Goal: Transaction & Acquisition: Purchase product/service

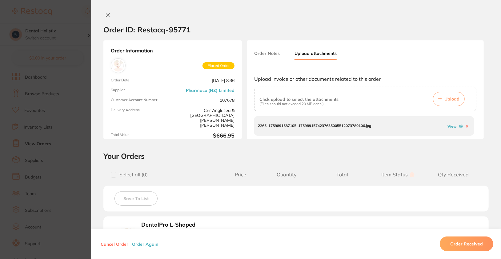
click at [108, 14] on icon at bounding box center [107, 15] width 5 height 5
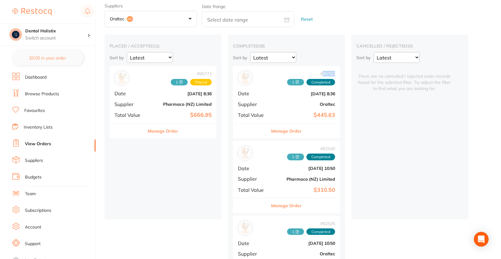
click at [290, 131] on button "Manage Order" at bounding box center [287, 130] width 30 height 15
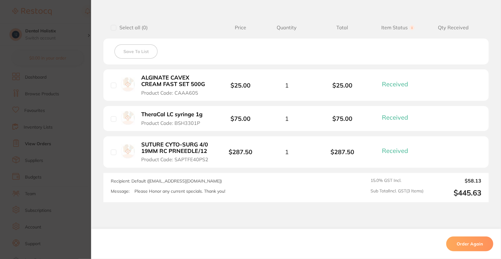
scroll to position [152, 0]
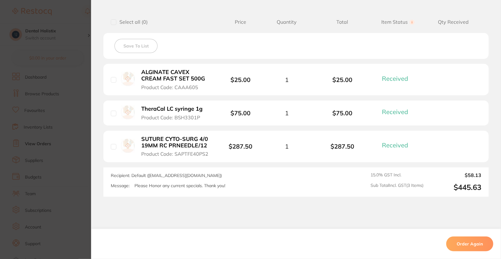
drag, startPoint x: 173, startPoint y: 87, endPoint x: 204, endPoint y: 88, distance: 30.8
click at [207, 90] on button "ALGINATE CAVEX CREAM FAST SET 500G Product Code: CAAA605" at bounding box center [175, 80] width 73 height 22
drag, startPoint x: 194, startPoint y: 86, endPoint x: 168, endPoint y: 87, distance: 25.6
click at [169, 87] on button "ALGINATE CAVEX CREAM FAST SET 500G Product Code: CAAA605" at bounding box center [175, 80] width 73 height 22
drag, startPoint x: 169, startPoint y: 84, endPoint x: 205, endPoint y: 90, distance: 36.5
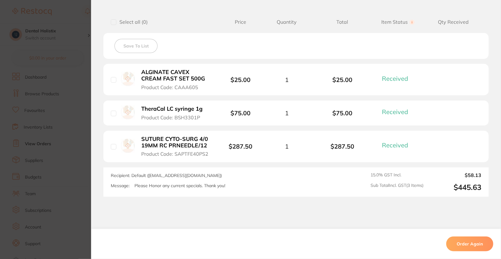
click at [205, 90] on li "ALGINATE CAVEX CREAM FAST SET 500G Product Code: CAAA605 $25.00 1 $25.00 Receiv…" at bounding box center [295, 80] width 385 height 32
drag, startPoint x: 177, startPoint y: 87, endPoint x: 192, endPoint y: 90, distance: 15.8
click at [192, 90] on li "ALGINATE CAVEX CREAM FAST SET 500G Product Code: CAAA605 $25.00 1 $25.00 Receiv…" at bounding box center [295, 80] width 385 height 32
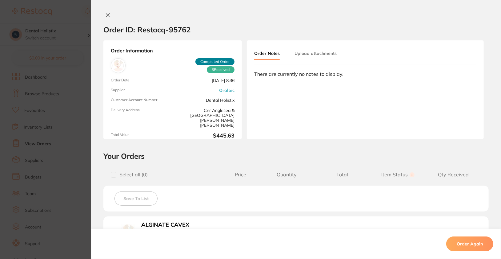
click at [308, 56] on button "Upload attachments" at bounding box center [316, 53] width 42 height 11
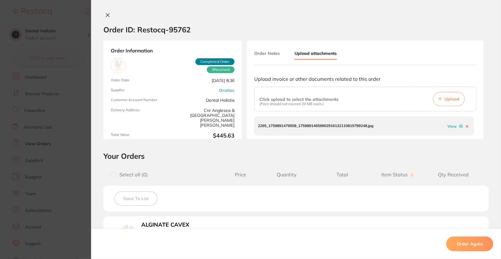
click at [107, 15] on icon at bounding box center [107, 15] width 5 height 5
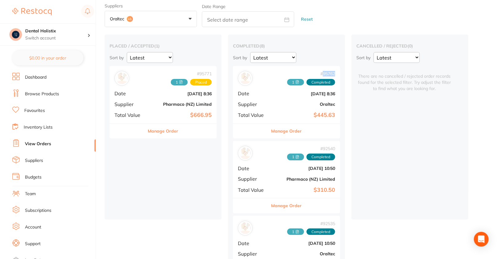
click at [177, 133] on button "Manage Order" at bounding box center [163, 130] width 30 height 15
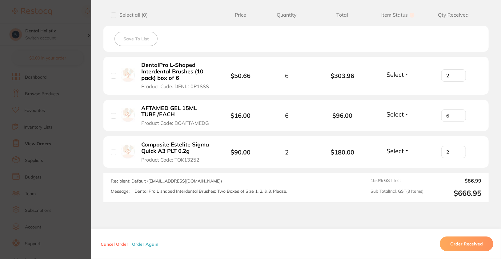
scroll to position [165, 0]
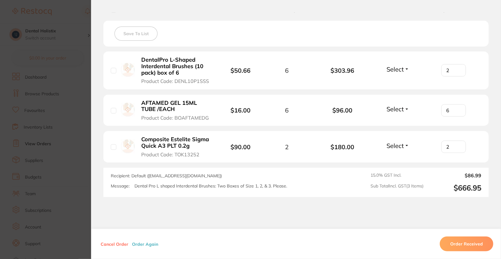
drag, startPoint x: 172, startPoint y: 81, endPoint x: 218, endPoint y: 82, distance: 45.6
click at [218, 82] on div "DentalPro L-Shaped Interdental Brushes (10 pack) box of 6 Product Code: DENL10P…" at bounding box center [166, 70] width 111 height 28
drag, startPoint x: 218, startPoint y: 82, endPoint x: 206, endPoint y: 83, distance: 11.5
click at [206, 83] on div "DentalPro L-Shaped Interdental Brushes (10 pack) box of 6 Product Code: DENL10P…" at bounding box center [166, 70] width 111 height 28
click at [201, 84] on li "DentalPro L-Shaped Interdental Brushes (10 pack) box of 6 Product Code: DENL10P…" at bounding box center [295, 70] width 385 height 38
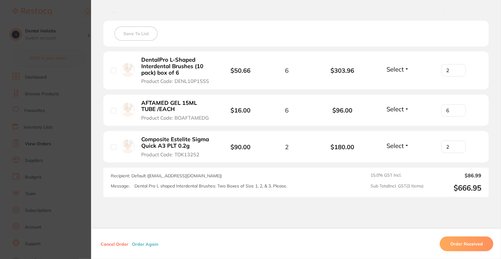
drag, startPoint x: 173, startPoint y: 82, endPoint x: 214, endPoint y: 83, distance: 41.6
click at [214, 83] on div "DentalPro L-Shaped Interdental Brushes (10 pack) box of 6 Product Code: DENL10P…" at bounding box center [166, 70] width 111 height 28
drag, startPoint x: 209, startPoint y: 82, endPoint x: 173, endPoint y: 83, distance: 36.1
click at [173, 83] on div "DentalPro L-Shaped Interdental Brushes (10 pack) box of 6 Product Code: DENL10P…" at bounding box center [166, 70] width 111 height 28
copy span "DENL10P1SSS"
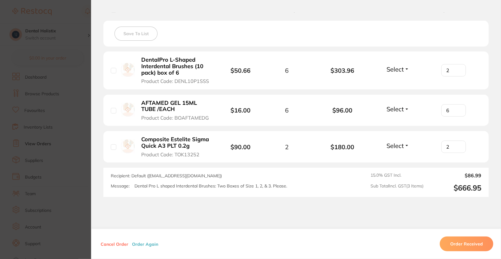
click at [197, 57] on b "DentalPro L-Shaped Interdental Brushes (10 pack) box of 6" at bounding box center [176, 66] width 70 height 19
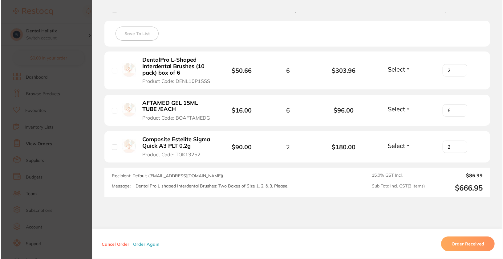
scroll to position [0, 0]
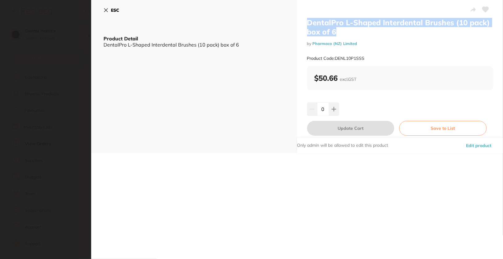
drag, startPoint x: 306, startPoint y: 22, endPoint x: 345, endPoint y: 32, distance: 40.8
click at [345, 32] on h2 "DentalPro L-Shaped Interdental Brushes (10 pack) box of 6" at bounding box center [400, 27] width 186 height 18
copy h2 "DentalPro L-Shaped Interdental Brushes (10 pack) box of 6"
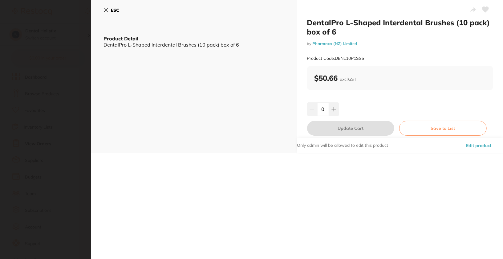
click at [173, 130] on div "ESC Product Detail DentalPro L-Shaped Interdental Brushes (10 pack) box of 6" at bounding box center [194, 76] width 206 height 153
click at [59, 134] on section "DentalPro L-Shaped Interdental Brushes (10 pack) box of 6 by Pharmaco (NZ) Limi…" at bounding box center [251, 129] width 503 height 259
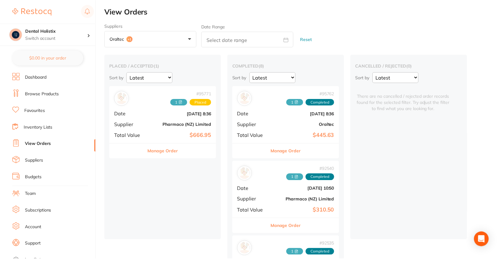
scroll to position [20, 0]
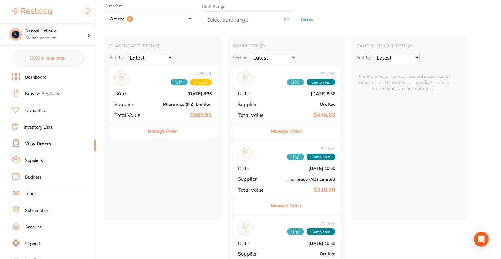
click at [172, 131] on button "Manage Order" at bounding box center [163, 130] width 30 height 15
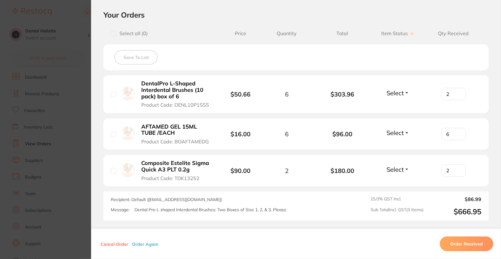
scroll to position [194, 0]
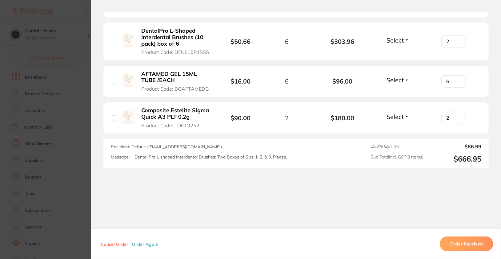
drag, startPoint x: 209, startPoint y: 90, endPoint x: 177, endPoint y: 91, distance: 32.0
click at [177, 91] on button "AFTAMED GEL 15ML TUBE /EACH Product Code: BOAFTAMEDG" at bounding box center [175, 81] width 73 height 22
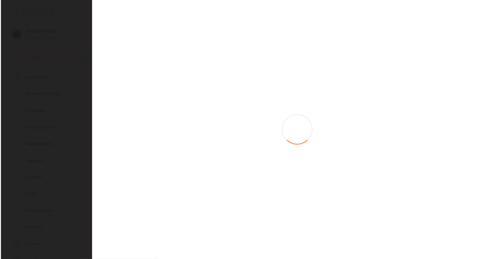
scroll to position [0, 0]
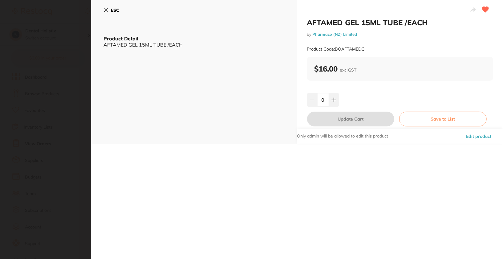
click at [111, 14] on button "ESC" at bounding box center [111, 10] width 16 height 10
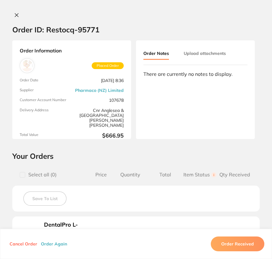
click at [15, 15] on icon at bounding box center [16, 15] width 3 height 3
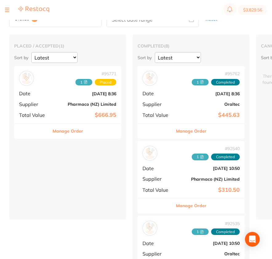
click at [7, 10] on button at bounding box center [7, 10] width 4 height 1
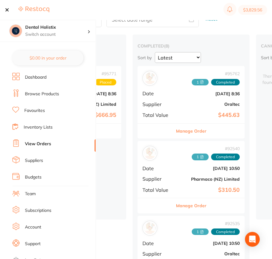
click at [37, 92] on link "Browse Products" at bounding box center [42, 94] width 34 height 6
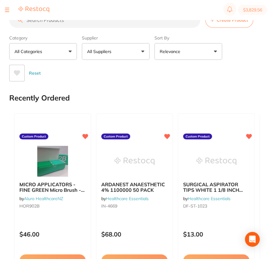
click at [116, 50] on button "All Suppliers" at bounding box center [116, 51] width 68 height 17
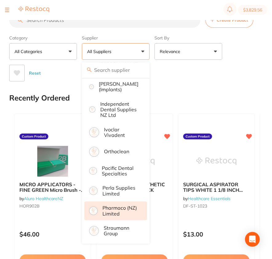
click at [131, 205] on p "Pharmaco (NZ) Limited" at bounding box center [121, 210] width 36 height 11
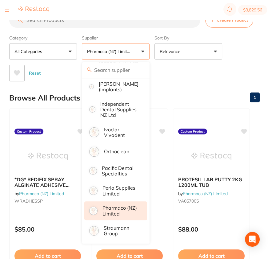
click at [241, 66] on div "Reset" at bounding box center [132, 71] width 246 height 22
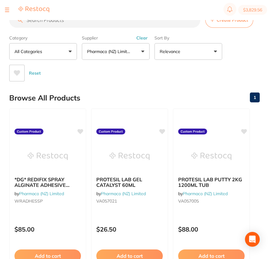
click at [106, 22] on input "search" at bounding box center [104, 19] width 191 height 15
paste input "DENL10P3S"
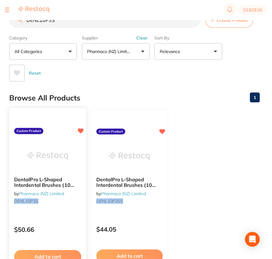
click at [59, 220] on div "$50.66" at bounding box center [47, 228] width 77 height 17
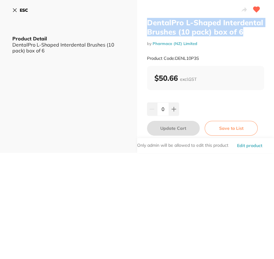
drag, startPoint x: 158, startPoint y: 21, endPoint x: 249, endPoint y: 33, distance: 92.0
click at [249, 33] on h2 "DentalPro L-Shaped Interdental Brushes (10 pack) box of 6" at bounding box center [205, 27] width 117 height 18
copy h2 "DentalPro L-Shaped Interdental Brushes (10 pack) box of 6"
click at [15, 10] on icon at bounding box center [14, 10] width 5 height 5
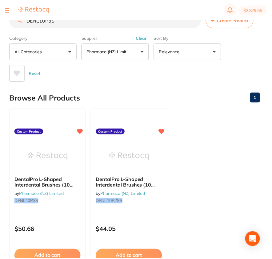
scroll to position [2, 0]
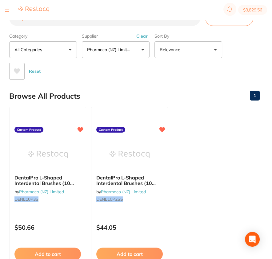
click at [245, 189] on ul "DentalPro L-Shaped Interdental Brushes (10 pack) box of 6 by Pharmaco (NZ) Limi…" at bounding box center [134, 195] width 251 height 177
click at [128, 23] on input "DENL10P3S" at bounding box center [104, 17] width 191 height 15
paste input "1SS"
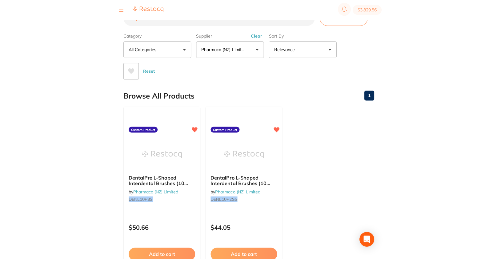
scroll to position [0, 0]
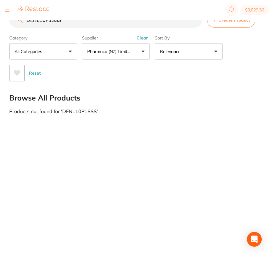
type input "DENL10P1SSS"
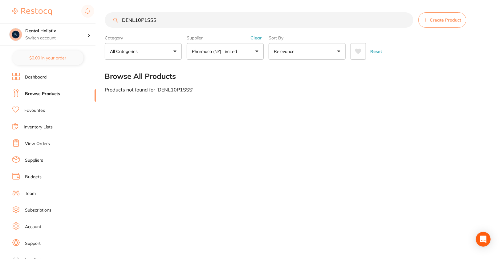
click at [406, 21] on input "DENL10P1SSS" at bounding box center [259, 19] width 308 height 15
click at [476, 55] on div "Reset" at bounding box center [417, 49] width 135 height 22
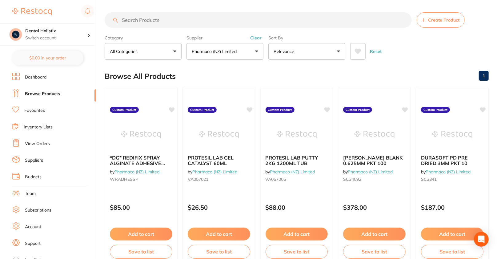
click at [44, 143] on link "View Orders" at bounding box center [37, 144] width 25 height 6
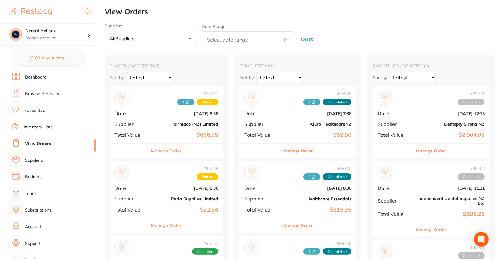
click at [147, 46] on button "All suppliers +0" at bounding box center [151, 39] width 92 height 17
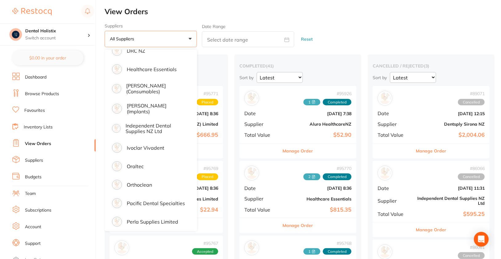
scroll to position [188, 0]
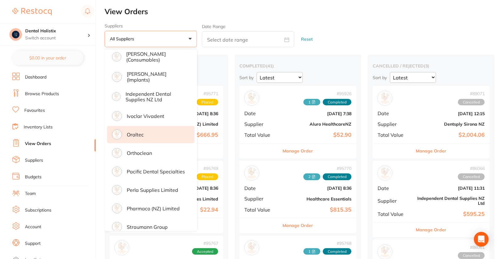
click at [156, 134] on li "Oraltec" at bounding box center [150, 134] width 87 height 17
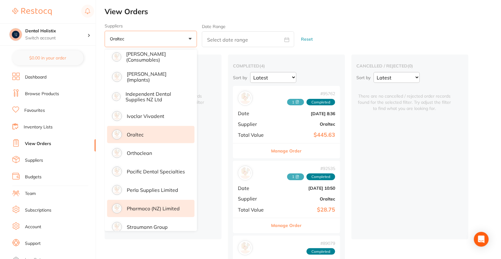
click at [173, 211] on li "Pharmaco (NZ) Limited" at bounding box center [150, 208] width 87 height 17
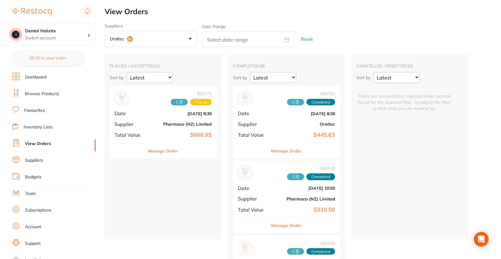
click at [168, 145] on button "Manage Order" at bounding box center [163, 150] width 30 height 15
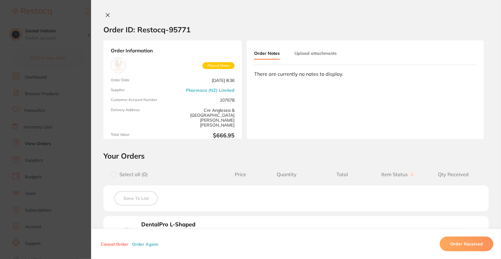
click at [108, 16] on icon at bounding box center [107, 15] width 5 height 5
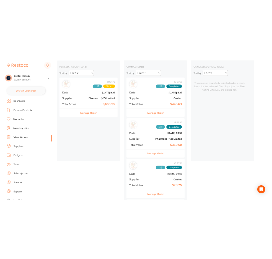
scroll to position [86, 0]
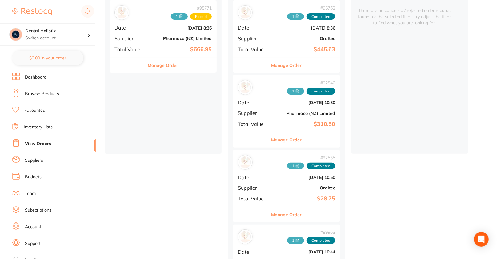
click at [294, 140] on button "Manage Order" at bounding box center [287, 139] width 30 height 15
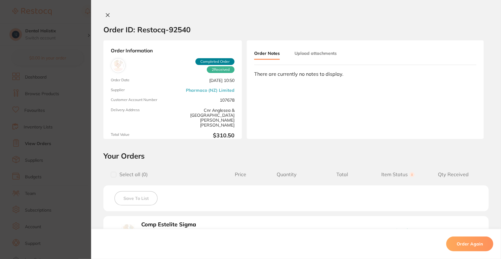
click at [318, 52] on button "Upload attachments" at bounding box center [316, 53] width 42 height 11
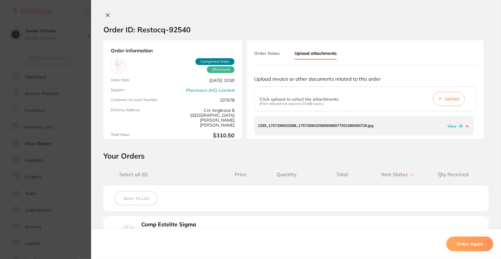
click at [452, 127] on link "View" at bounding box center [452, 126] width 9 height 5
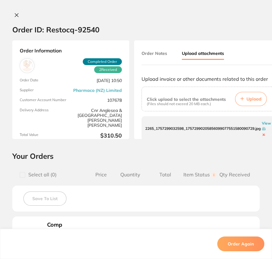
click at [14, 17] on icon at bounding box center [16, 15] width 5 height 5
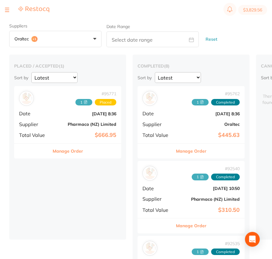
click at [81, 151] on button "Manage Order" at bounding box center [68, 150] width 30 height 15
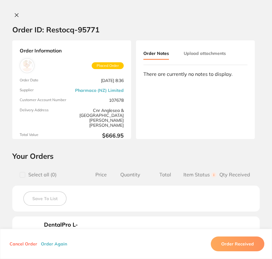
click at [196, 56] on button "Upload attachments" at bounding box center [205, 53] width 42 height 11
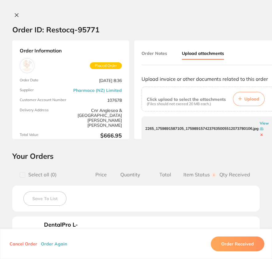
click at [226, 129] on p "2265_1759891587105_1759891574237635005512073780106.jpg" at bounding box center [201, 128] width 113 height 4
click at [264, 129] on icon at bounding box center [262, 129] width 4 height 4
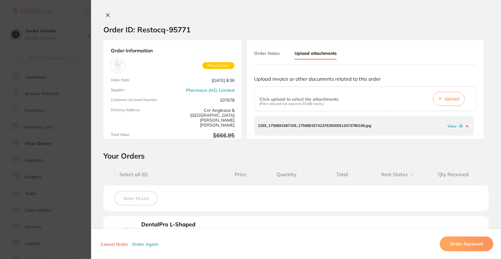
click at [451, 126] on link "View" at bounding box center [452, 126] width 9 height 5
click at [36, 111] on section "Order ID: Restocq- 95771 Order Information Placed Order Order Date Oct 3 2025, …" at bounding box center [250, 130] width 501 height 260
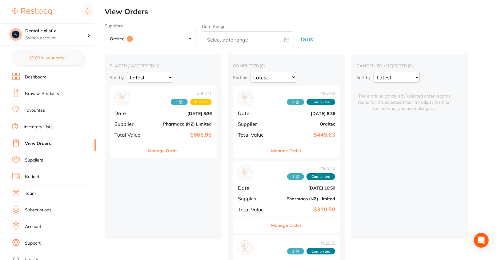
click at [34, 79] on link "Dashboard" at bounding box center [36, 77] width 22 height 6
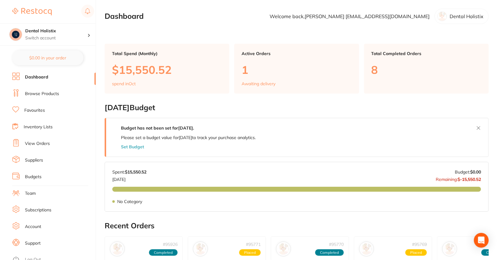
click at [44, 95] on link "Browse Products" at bounding box center [42, 94] width 34 height 6
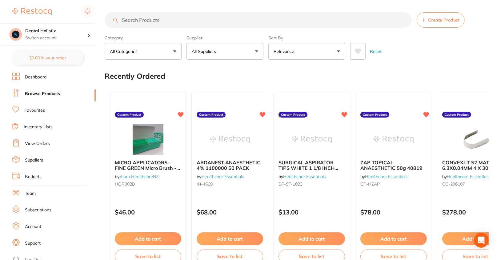
click at [234, 52] on button "All Suppliers" at bounding box center [225, 51] width 77 height 17
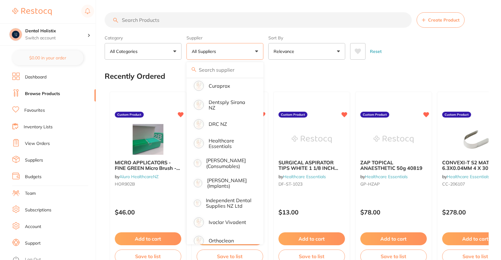
scroll to position [203, 0]
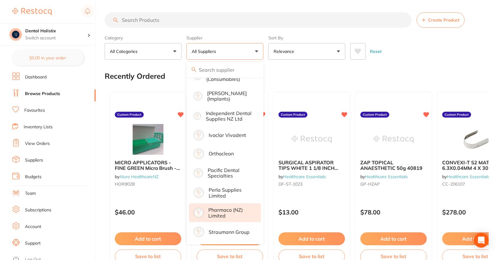
click at [235, 212] on p "Pharmaco (NZ) Limited" at bounding box center [230, 212] width 44 height 11
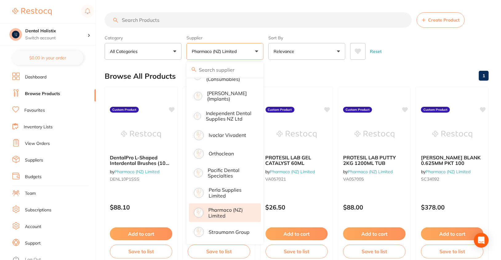
click at [443, 51] on div "Reset" at bounding box center [417, 49] width 134 height 22
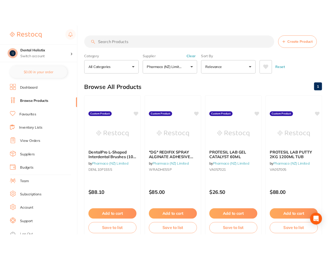
scroll to position [210, 0]
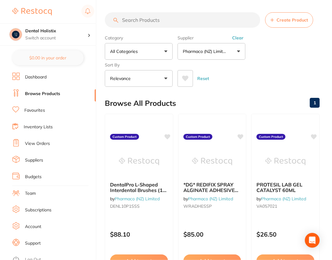
click at [245, 22] on input "search" at bounding box center [182, 19] width 155 height 15
paste input "CAAA605"
click at [271, 45] on div "Category All Categories All Categories No categories found Clear Category false…" at bounding box center [212, 60] width 215 height 54
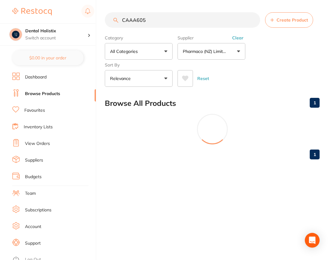
scroll to position [0, 0]
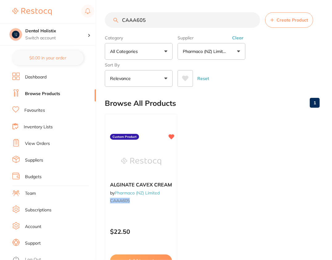
click at [203, 18] on input "CAAA605" at bounding box center [182, 19] width 155 height 15
paste input "DENL10P1SSS"
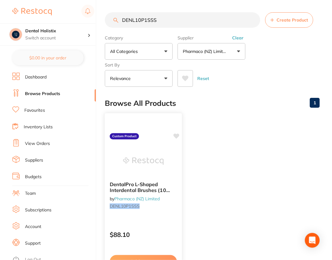
type input "DENL10P1SSS"
click at [175, 135] on icon at bounding box center [176, 136] width 6 height 5
click at [245, 113] on div "Browse All Products 1" at bounding box center [212, 103] width 215 height 21
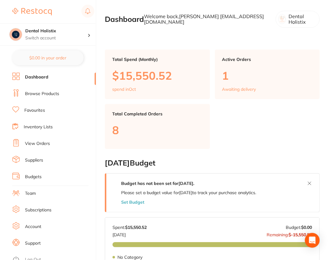
click at [41, 93] on link "Browse Products" at bounding box center [42, 94] width 34 height 6
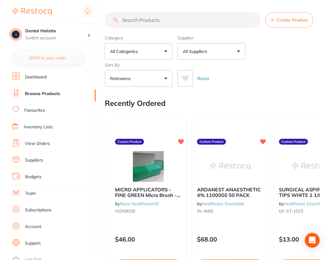
click at [199, 21] on input "search" at bounding box center [182, 19] width 155 height 15
paste input "CAAA605"
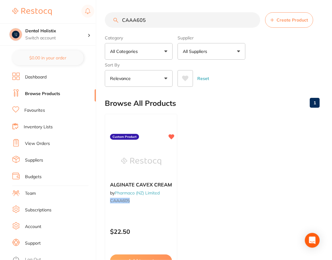
click at [200, 26] on input "CAAA605" at bounding box center [182, 19] width 155 height 15
paste input "DENL10P2SS"
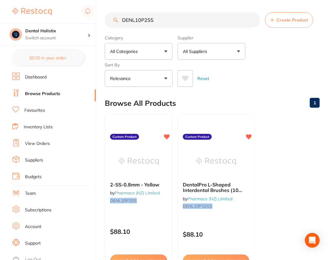
click at [166, 13] on input "DENL10P2SS" at bounding box center [182, 19] width 155 height 15
click at [179, 23] on input "DENL10P2SS" at bounding box center [182, 19] width 155 height 15
paste input "DENL10P3S"
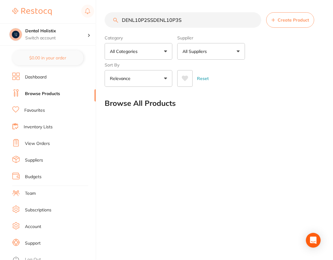
click at [179, 23] on input "DENL10P2SSDENL10P3S" at bounding box center [183, 19] width 157 height 15
paste input "search"
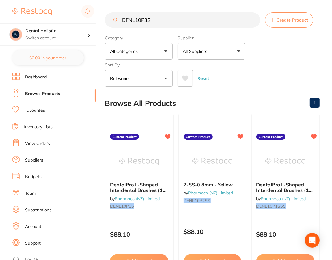
click at [288, 78] on div "Reset" at bounding box center [245, 76] width 137 height 22
click at [196, 14] on input "DENL10P3S" at bounding box center [182, 19] width 155 height 15
paste input "TOK13250"
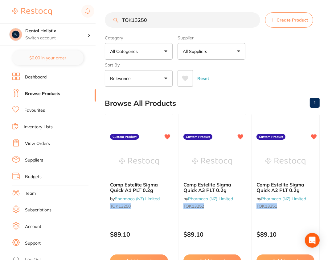
type input "TOK13250"
click at [308, 63] on div "Category All Categories All Categories No categories found Clear Category false…" at bounding box center [212, 60] width 215 height 54
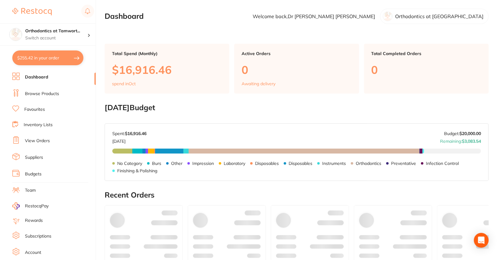
click at [43, 59] on button "$255.42 in your order" at bounding box center [47, 57] width 71 height 15
checkbox input "true"
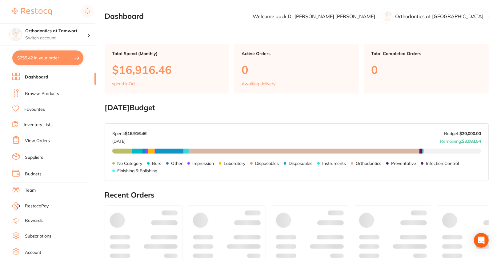
checkbox input "true"
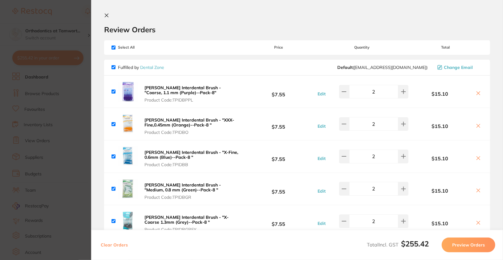
click at [489, 242] on button "Preview Orders" at bounding box center [468, 245] width 54 height 15
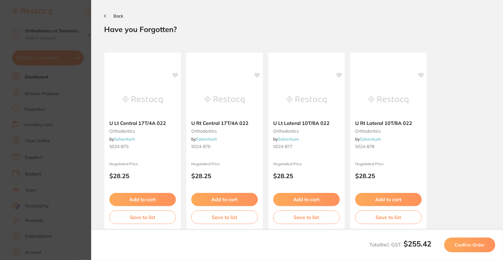
click at [489, 242] on button "Confirm Order" at bounding box center [469, 245] width 51 height 15
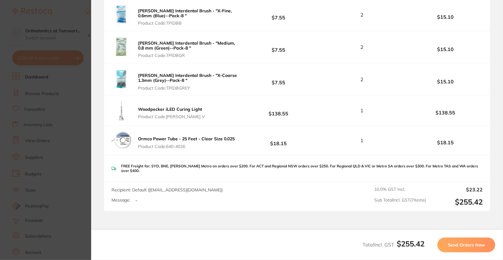
scroll to position [230, 0]
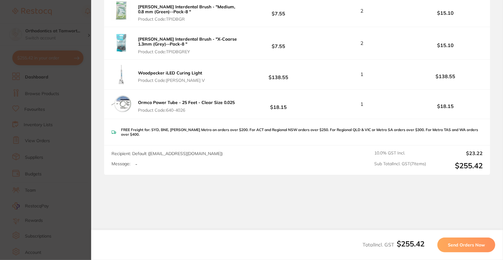
click at [482, 245] on span "Send Orders Now" at bounding box center [466, 245] width 37 height 6
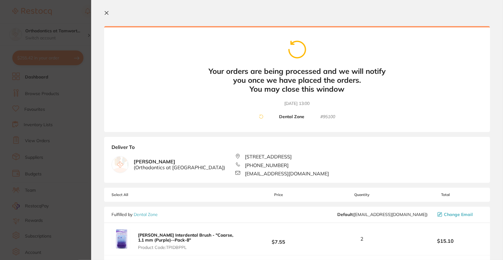
scroll to position [0, 0]
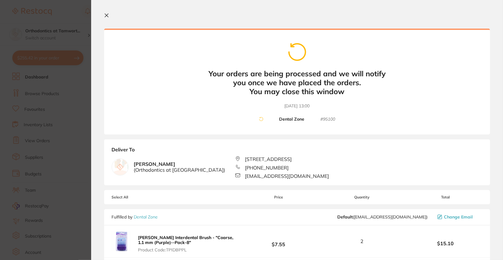
click at [49, 137] on section "Update RRP Set your pre negotiated price for this item. Item Agreed RRP (excl. …" at bounding box center [251, 130] width 503 height 260
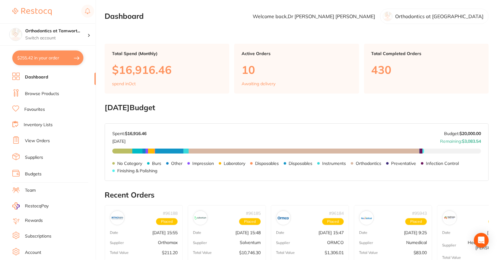
click at [34, 157] on link "Suppliers" at bounding box center [34, 158] width 18 height 6
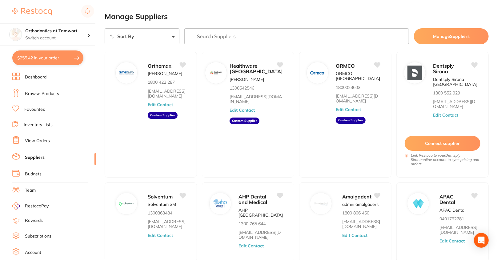
click at [304, 32] on input "search" at bounding box center [296, 36] width 225 height 16
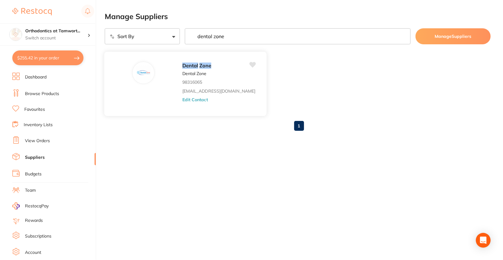
type input "dental zone"
click at [182, 99] on button "Edit Contact" at bounding box center [195, 99] width 26 height 5
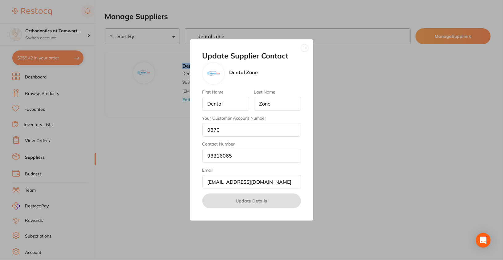
click at [305, 49] on button "button" at bounding box center [304, 47] width 7 height 7
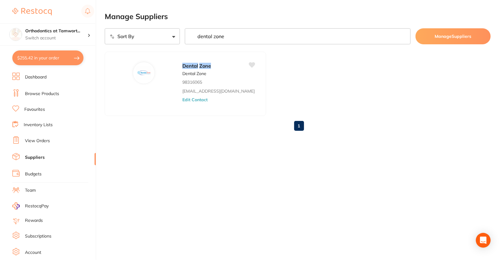
click at [387, 73] on ul "Dental Zone Dental Zone 98316065 [EMAIL_ADDRESS][DOMAIN_NAME] Edit Contact" at bounding box center [298, 84] width 386 height 64
click at [41, 60] on button "$255.42 in your order" at bounding box center [47, 57] width 71 height 15
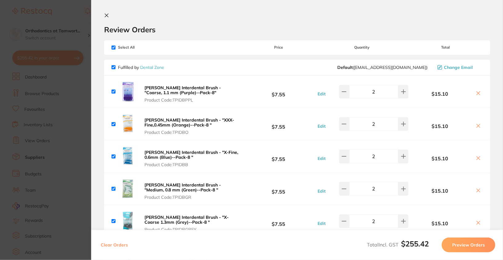
click at [37, 121] on section "Update RRP Set your pre negotiated price for this item. Item Agreed RRP (excl. …" at bounding box center [251, 130] width 503 height 260
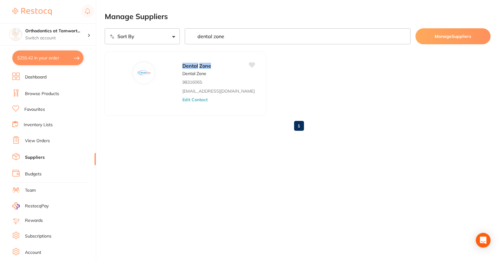
click at [36, 142] on link "View Orders" at bounding box center [37, 141] width 25 height 6
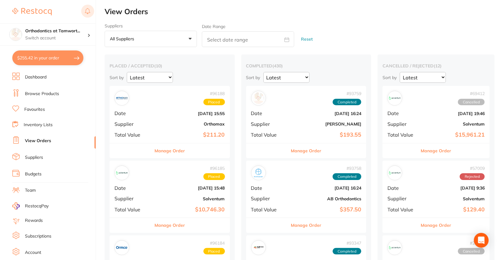
click at [85, 11] on rect at bounding box center [87, 11] width 13 height 13
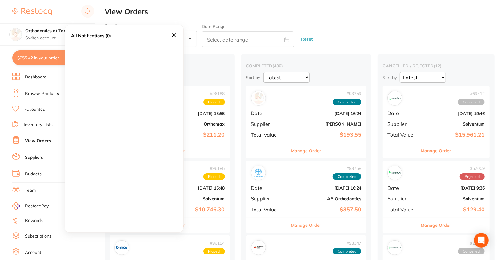
click at [172, 35] on icon at bounding box center [174, 35] width 7 height 7
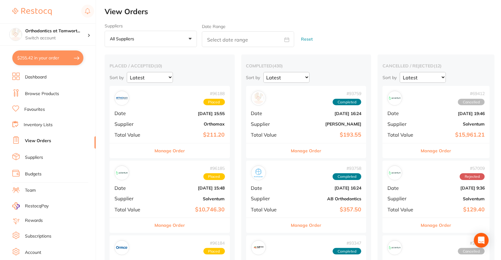
click at [365, 24] on div "Suppliers All suppliers +0 All suppliers AB Orthodontics [PERSON_NAME] AHP Dent…" at bounding box center [303, 35] width 397 height 24
click at [46, 58] on button "$255.42 in your order" at bounding box center [47, 57] width 71 height 15
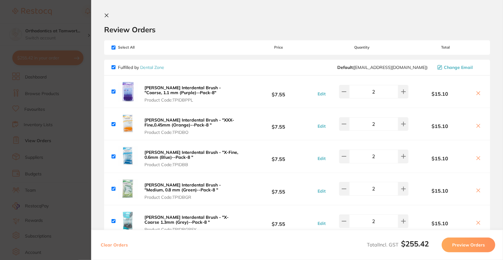
scroll to position [196, 0]
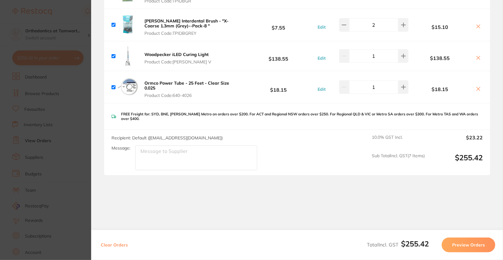
click at [477, 243] on button "Preview Orders" at bounding box center [468, 245] width 54 height 15
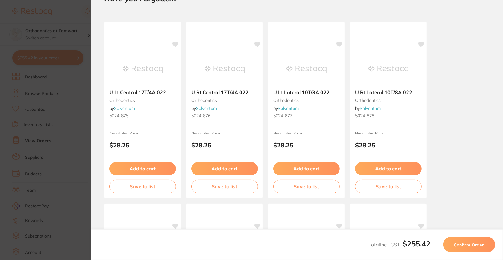
scroll to position [0, 0]
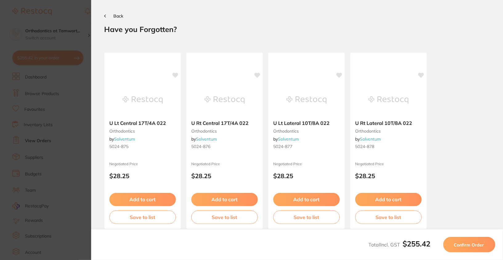
click at [481, 245] on span "Confirm Order" at bounding box center [468, 245] width 30 height 6
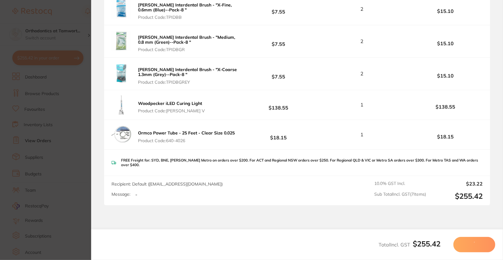
scroll to position [228, 0]
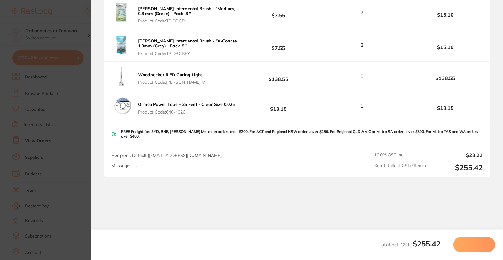
click at [52, 134] on section "Update RRP Set your pre negotiated price for this item. Item Agreed RRP (excl. …" at bounding box center [251, 130] width 503 height 260
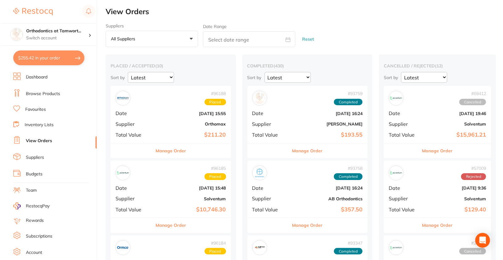
scroll to position [0, 0]
click at [43, 63] on button "$255.42 in your order" at bounding box center [47, 57] width 71 height 15
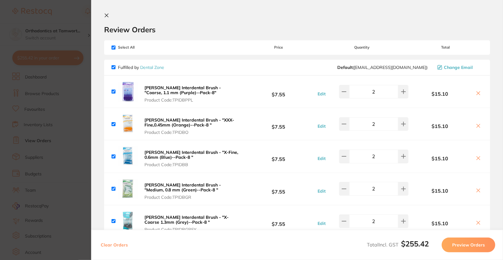
click at [481, 245] on button "Preview Orders" at bounding box center [468, 245] width 54 height 15
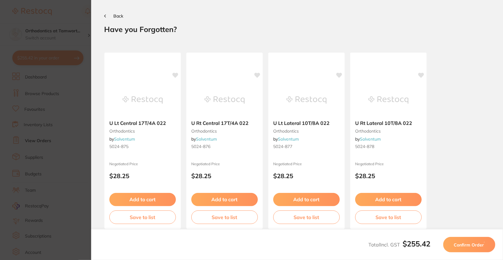
click at [481, 245] on span "Confirm Order" at bounding box center [468, 245] width 30 height 6
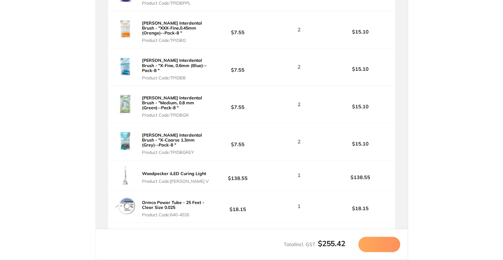
scroll to position [151, 0]
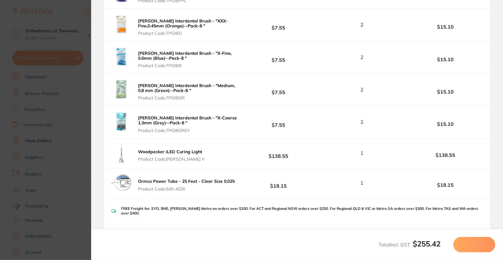
click at [167, 158] on span "Product Code: [PERSON_NAME] V" at bounding box center [171, 159] width 67 height 5
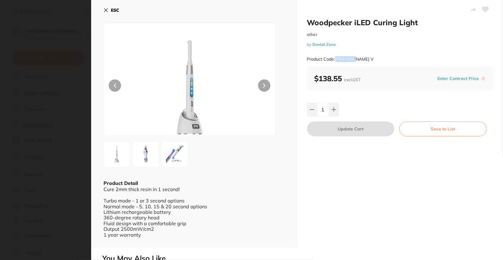
drag, startPoint x: 358, startPoint y: 58, endPoint x: 334, endPoint y: 61, distance: 24.1
click at [334, 61] on div "Product Code: [PERSON_NAME] V" at bounding box center [400, 59] width 186 height 15
copy small "[PERSON_NAME] V"
click at [116, 10] on b "ESC" at bounding box center [115, 10] width 8 height 6
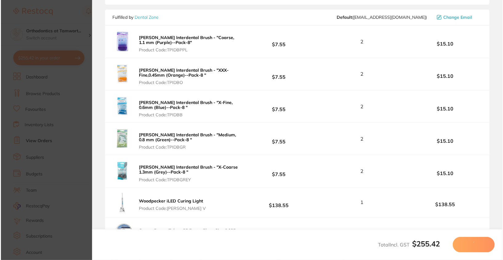
scroll to position [104, 0]
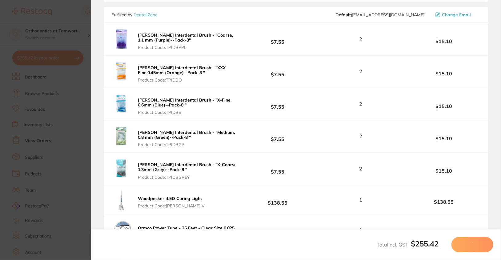
click at [219, 47] on span "Product Code: TPIDBPPL" at bounding box center [188, 47] width 101 height 5
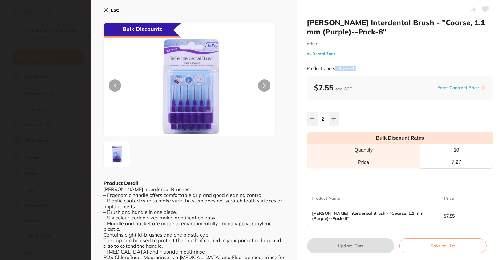
drag, startPoint x: 335, startPoint y: 69, endPoint x: 377, endPoint y: 68, distance: 42.5
click at [377, 68] on div "Product Code: TPIDBPPL" at bounding box center [400, 68] width 186 height 15
copy small "TPIDBPPL"
